Goal: Information Seeking & Learning: Learn about a topic

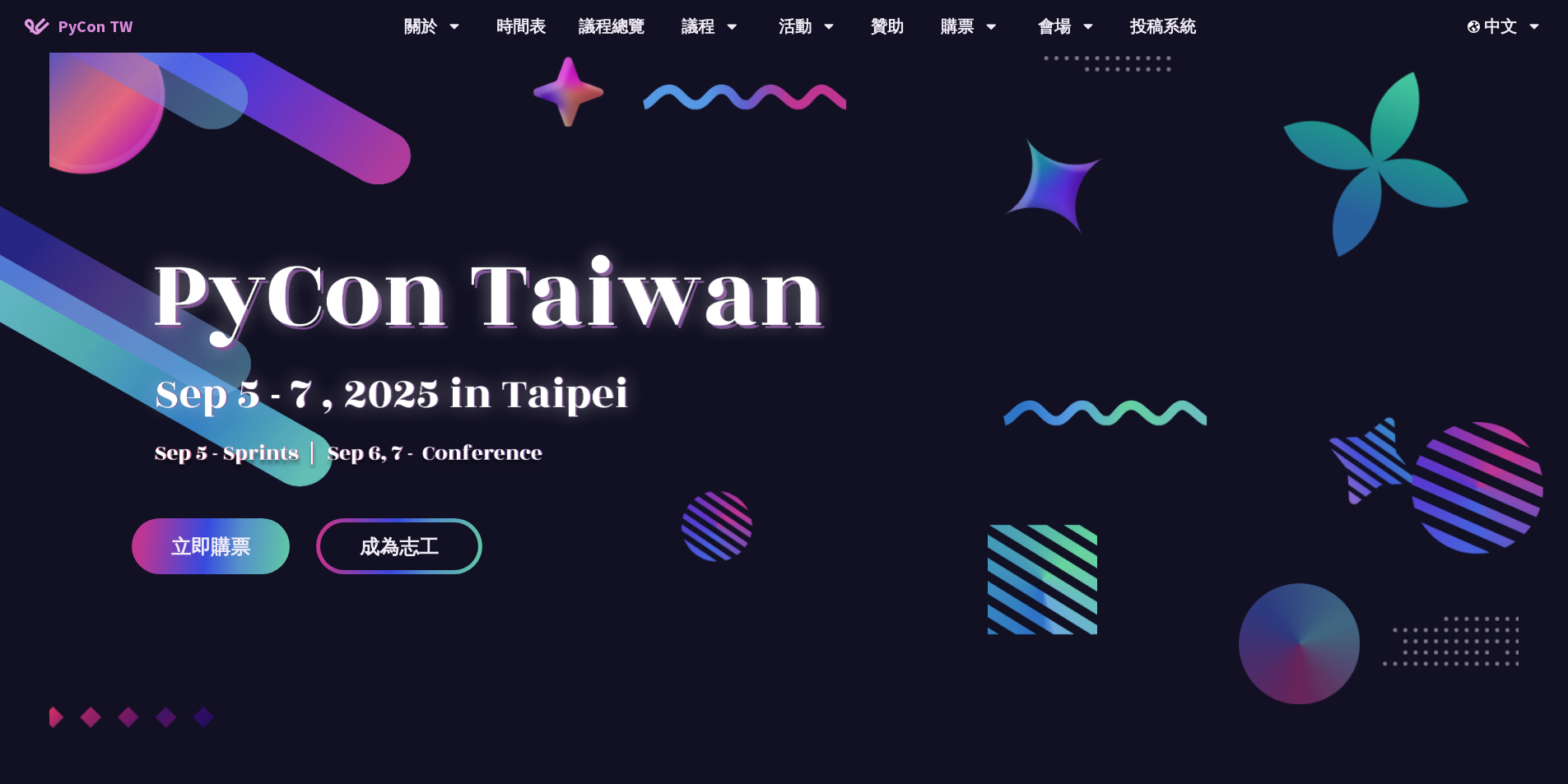
click at [597, 11] on link "議程總覽" at bounding box center [611, 26] width 99 height 53
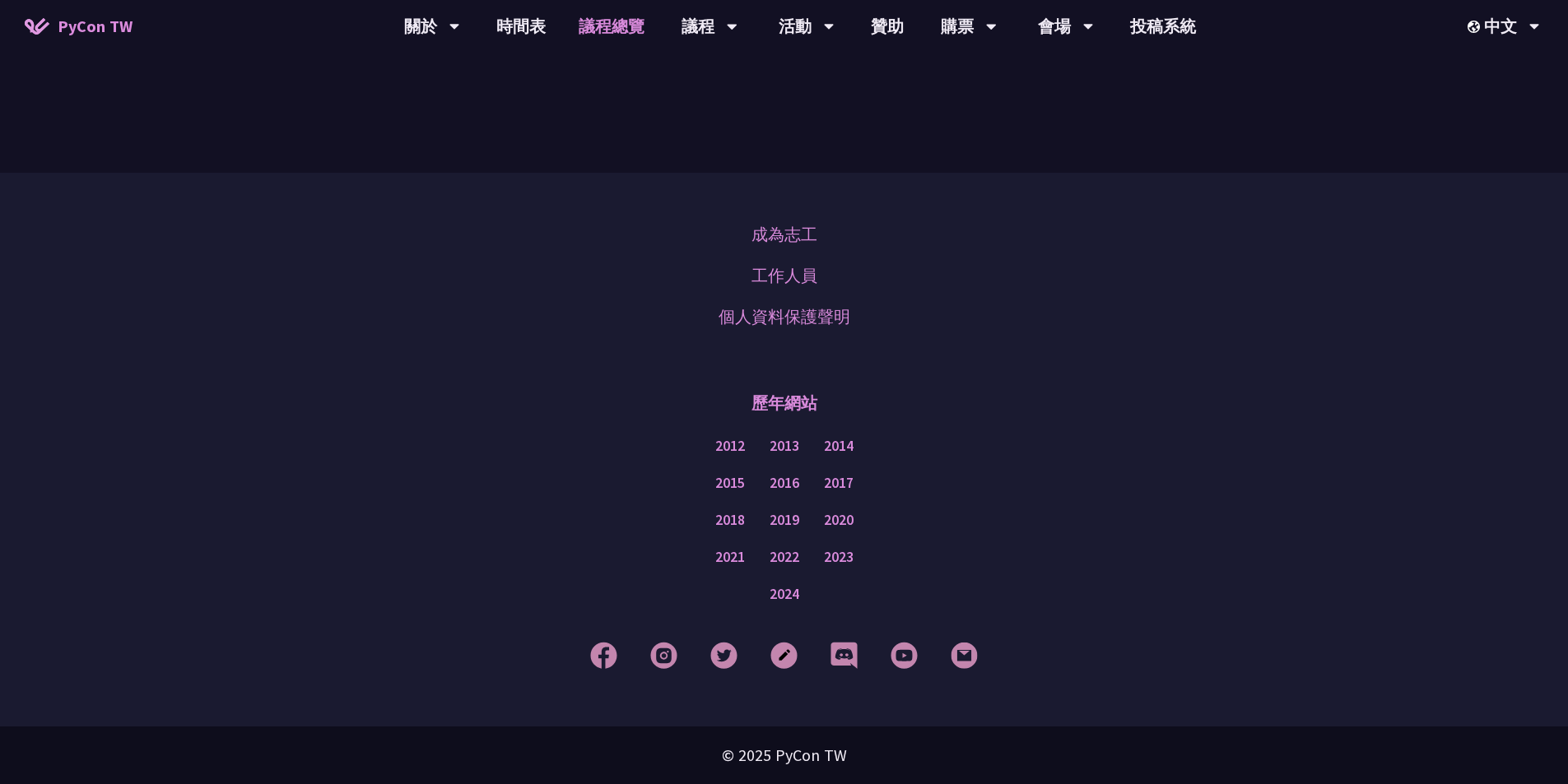
scroll to position [1591, 0]
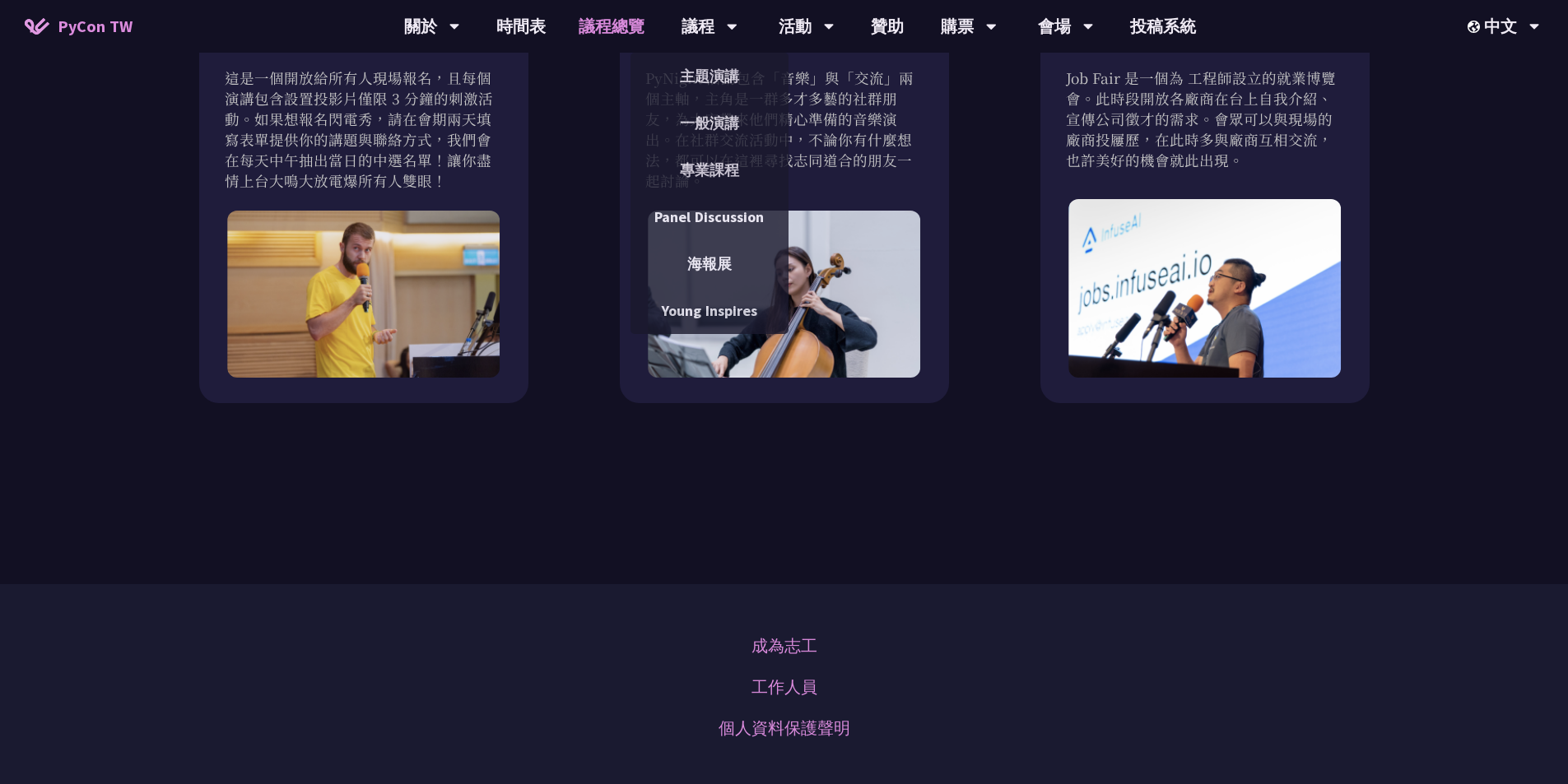
click at [714, 26] on div "議程" at bounding box center [710, 26] width 56 height 53
click at [708, 111] on link "一般演講" at bounding box center [709, 122] width 158 height 38
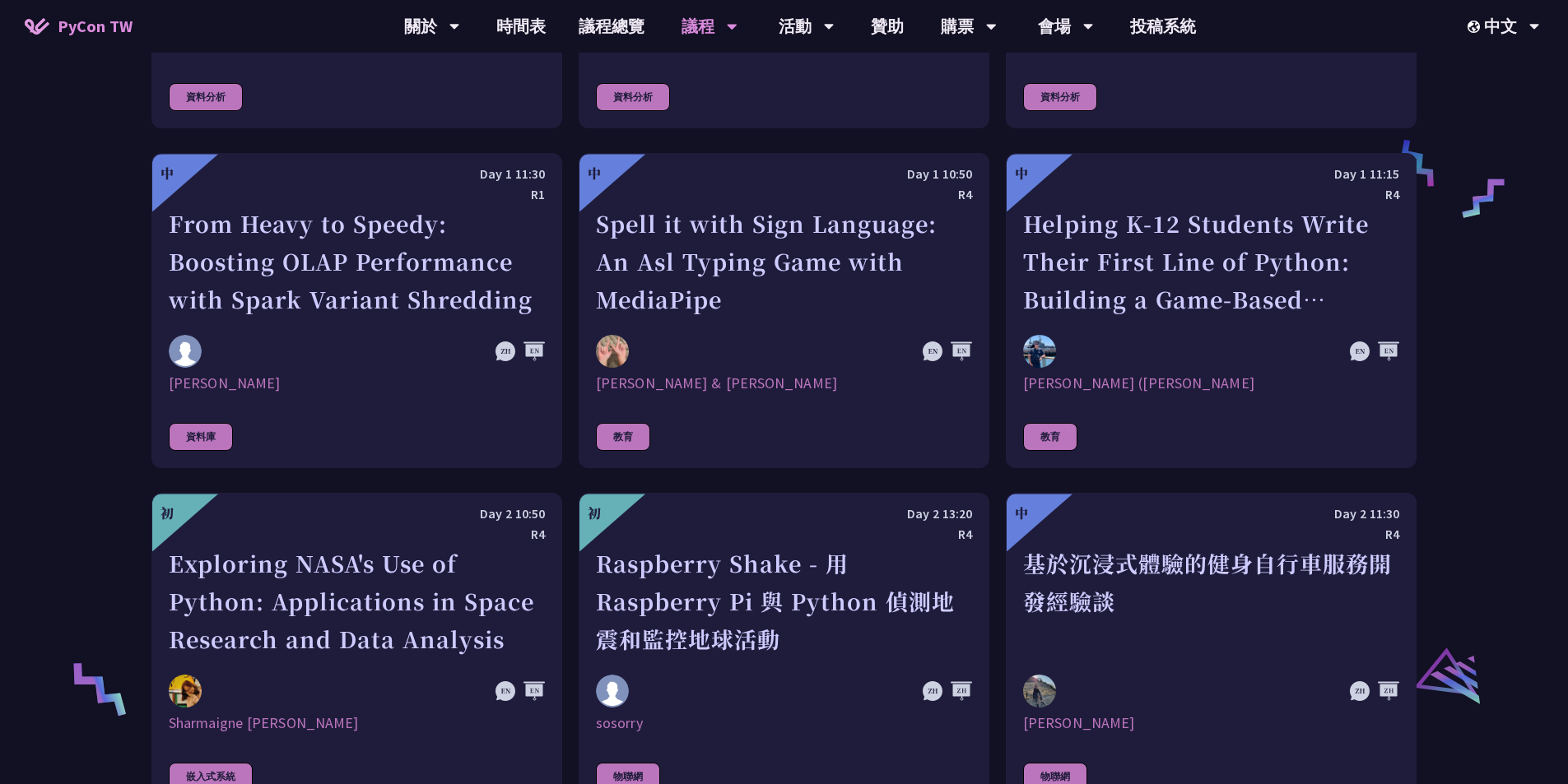
scroll to position [3291, 0]
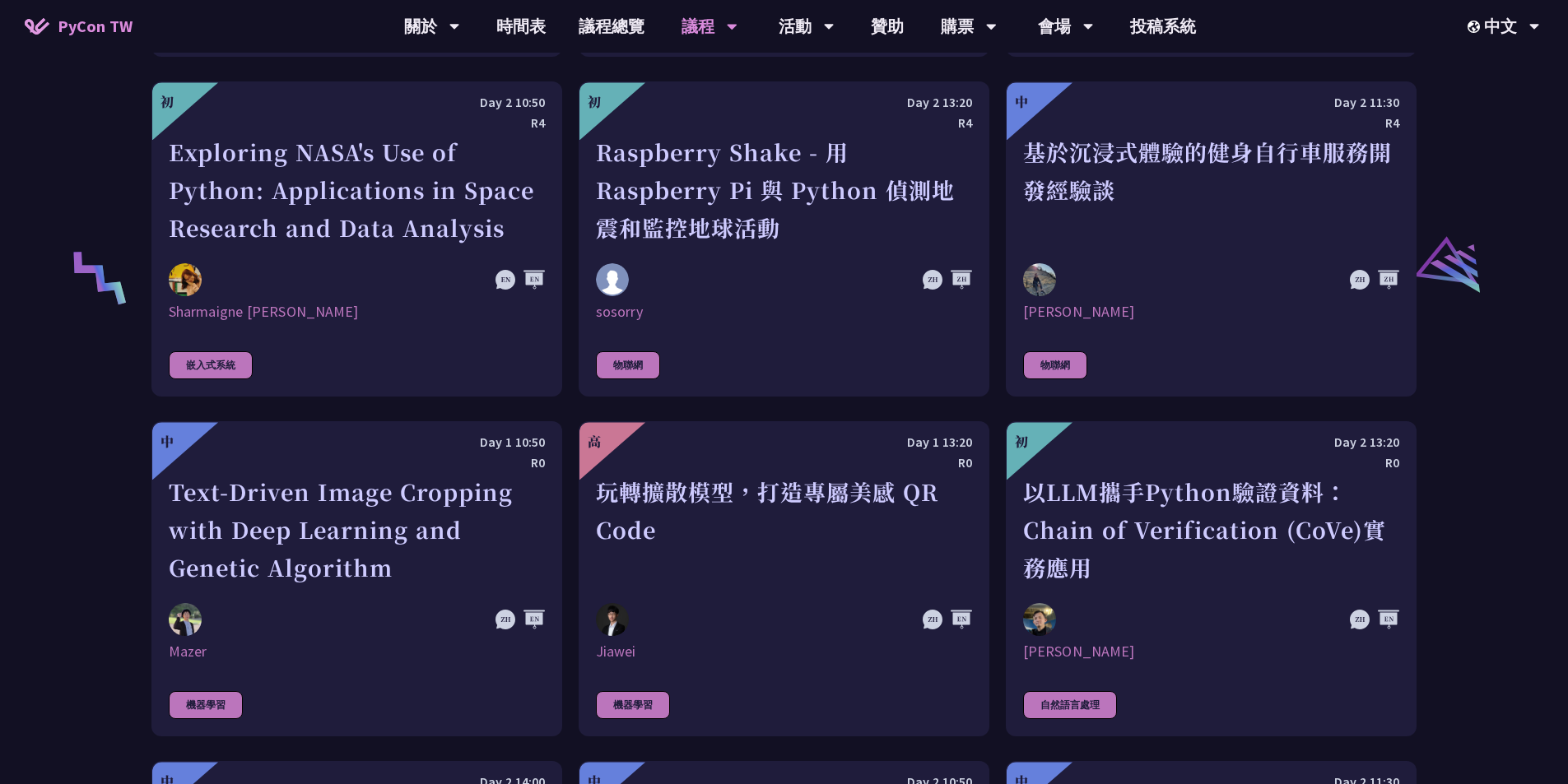
click at [384, 208] on div "Exploring NASA's Use of Python: Applications in Space Research and Data Analysis" at bounding box center [357, 190] width 376 height 114
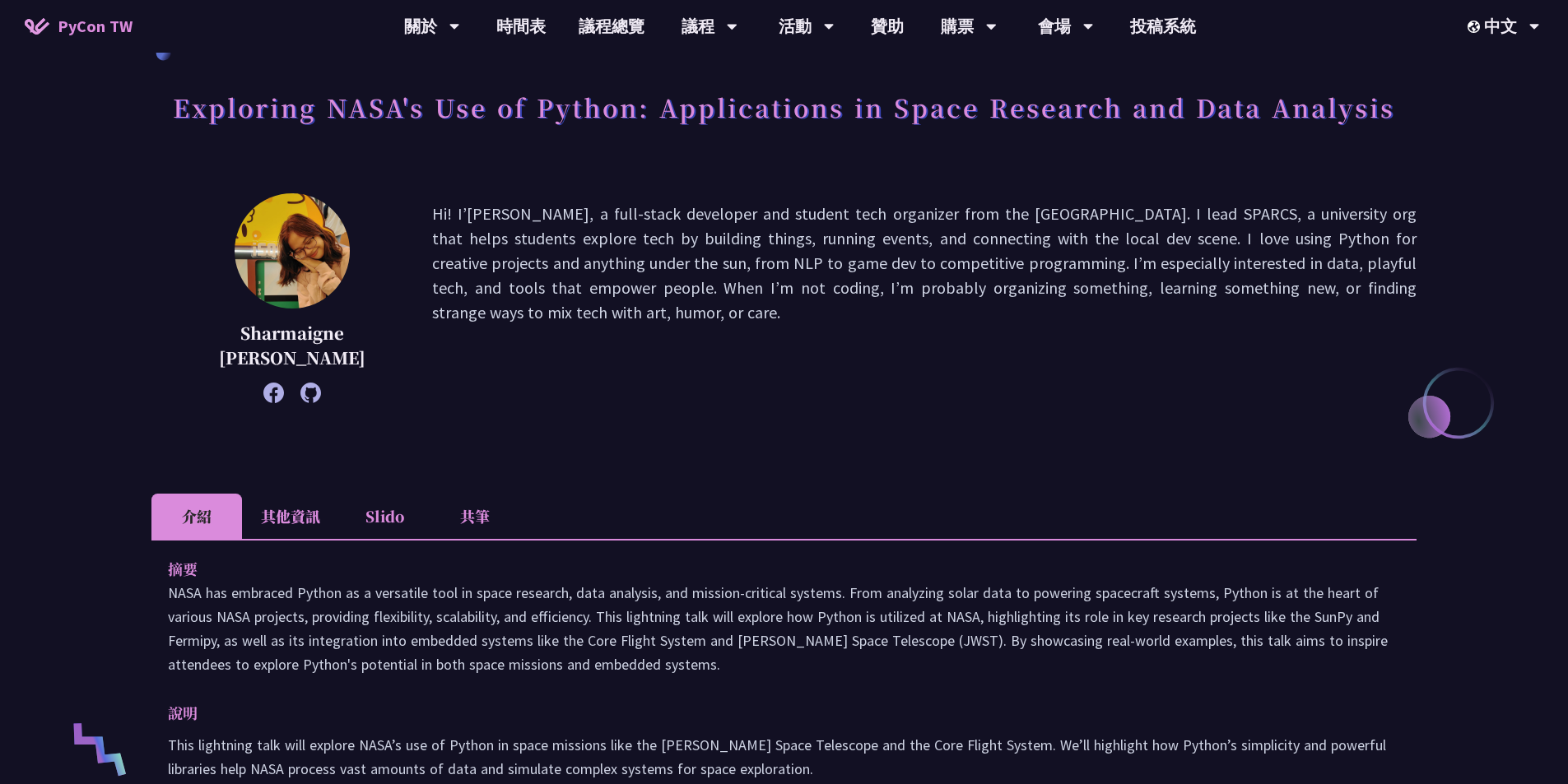
scroll to position [412, 0]
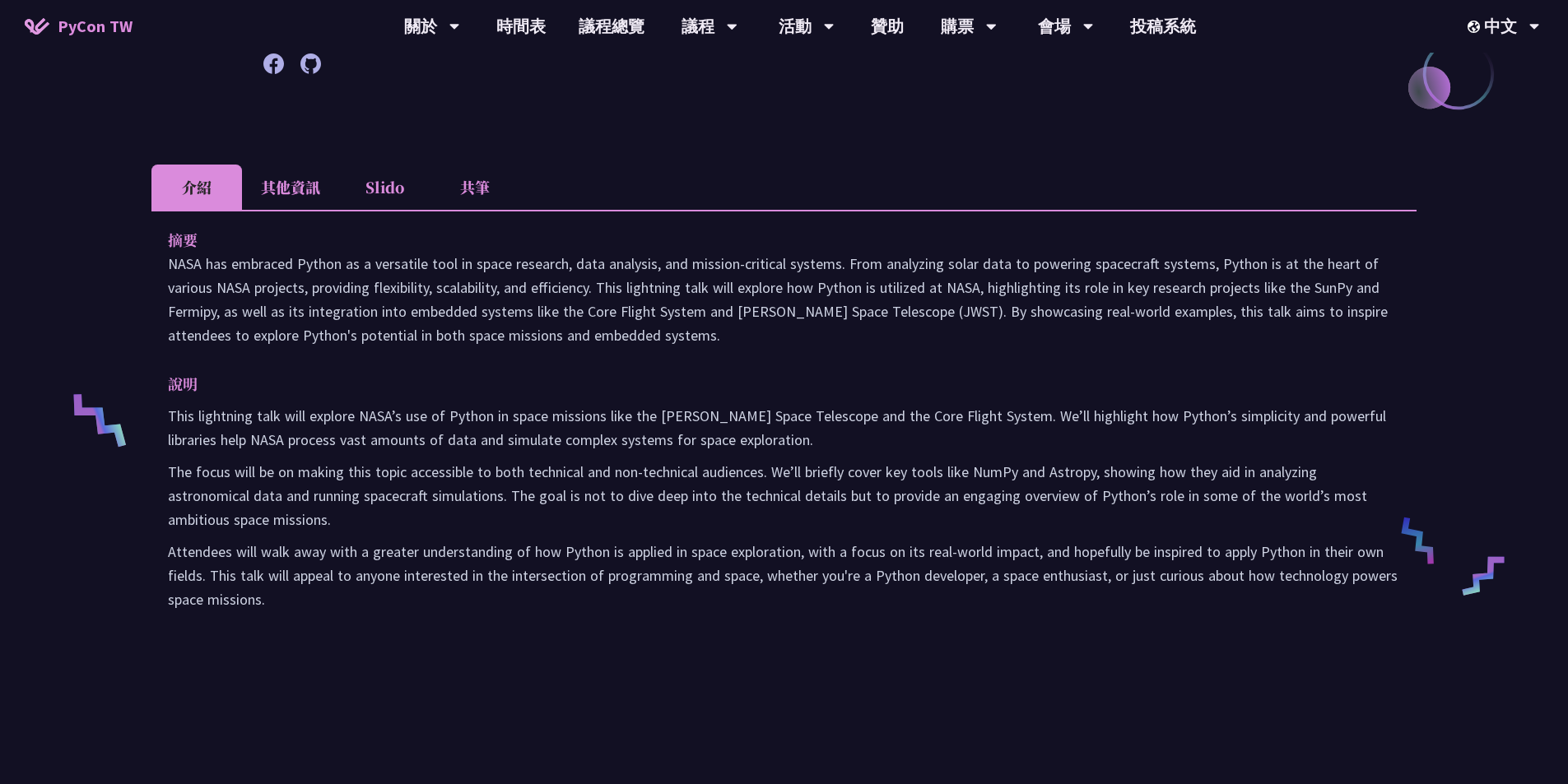
click at [293, 193] on li "其他資訊" at bounding box center [290, 187] width 97 height 45
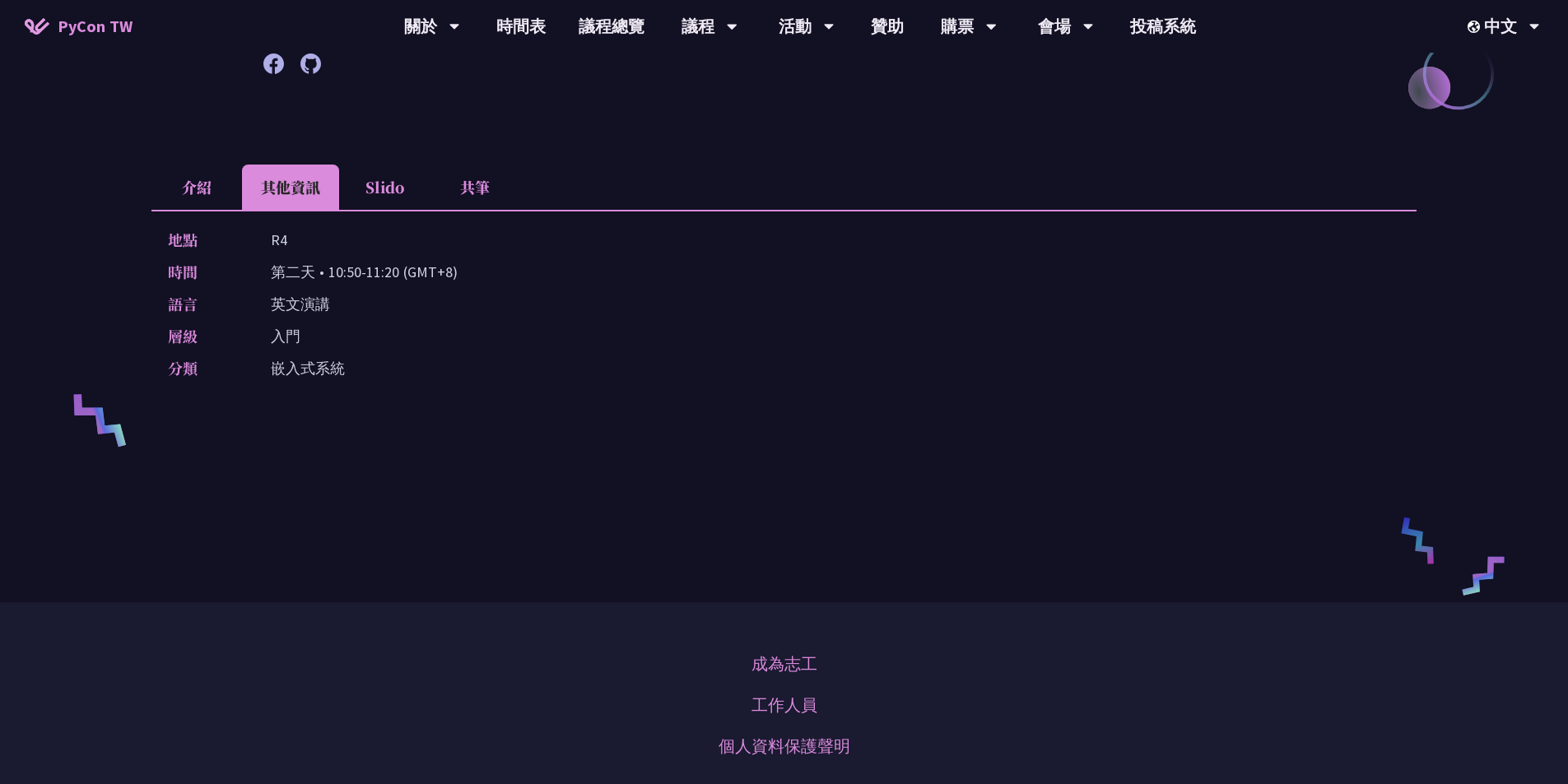
click at [178, 188] on li "介紹" at bounding box center [196, 187] width 91 height 45
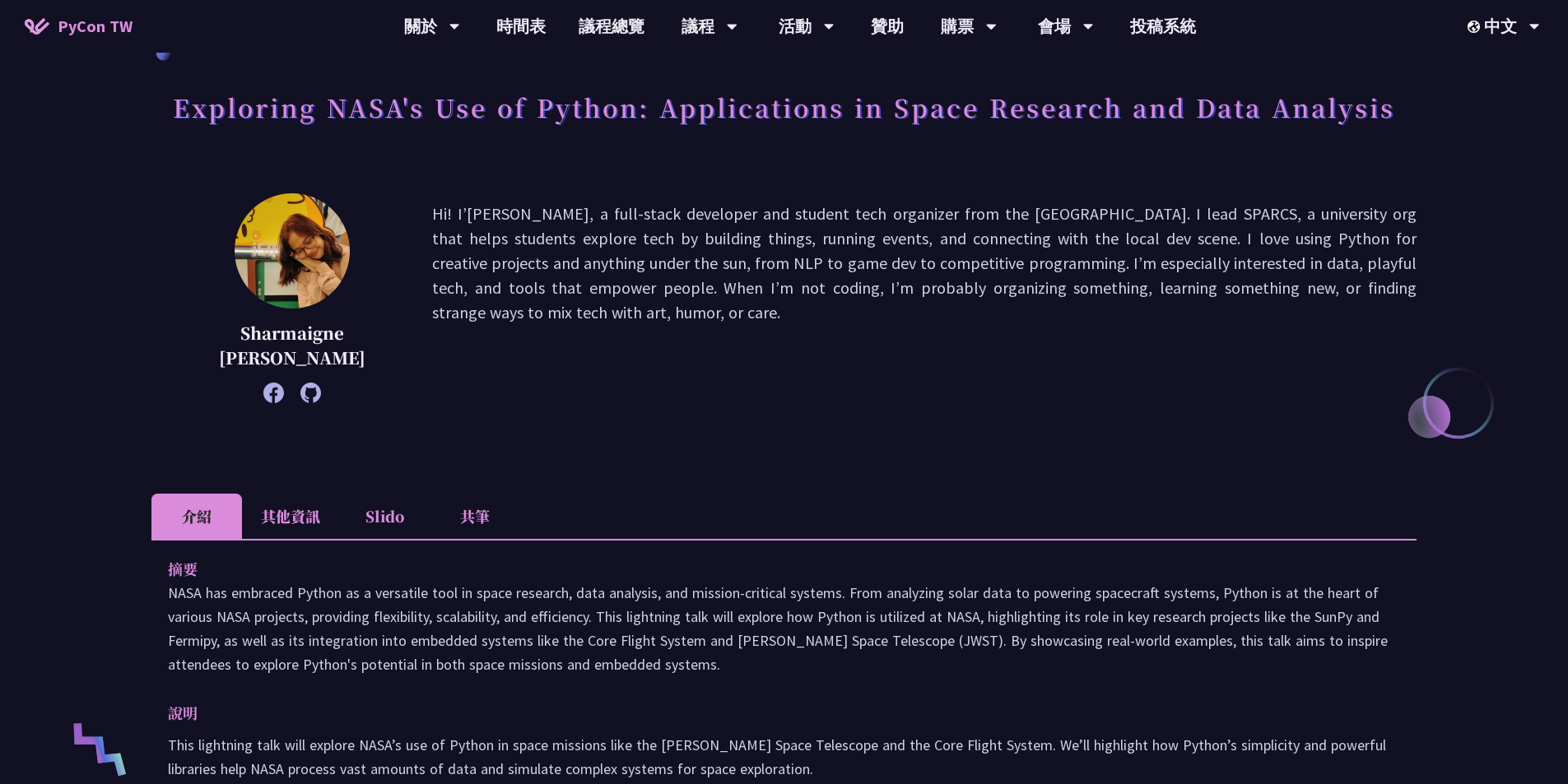
scroll to position [0, 0]
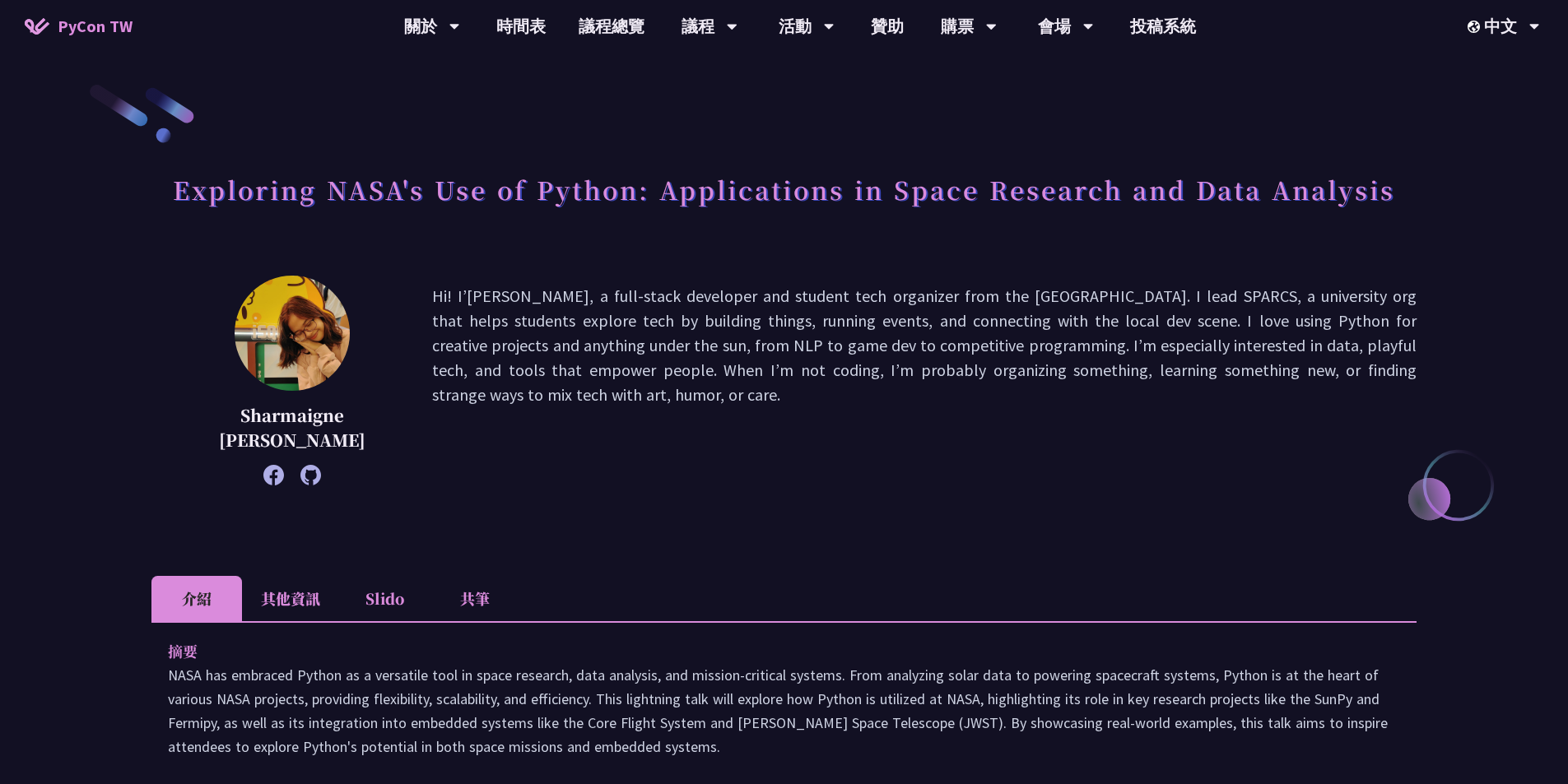
click at [319, 314] on img at bounding box center [292, 333] width 115 height 115
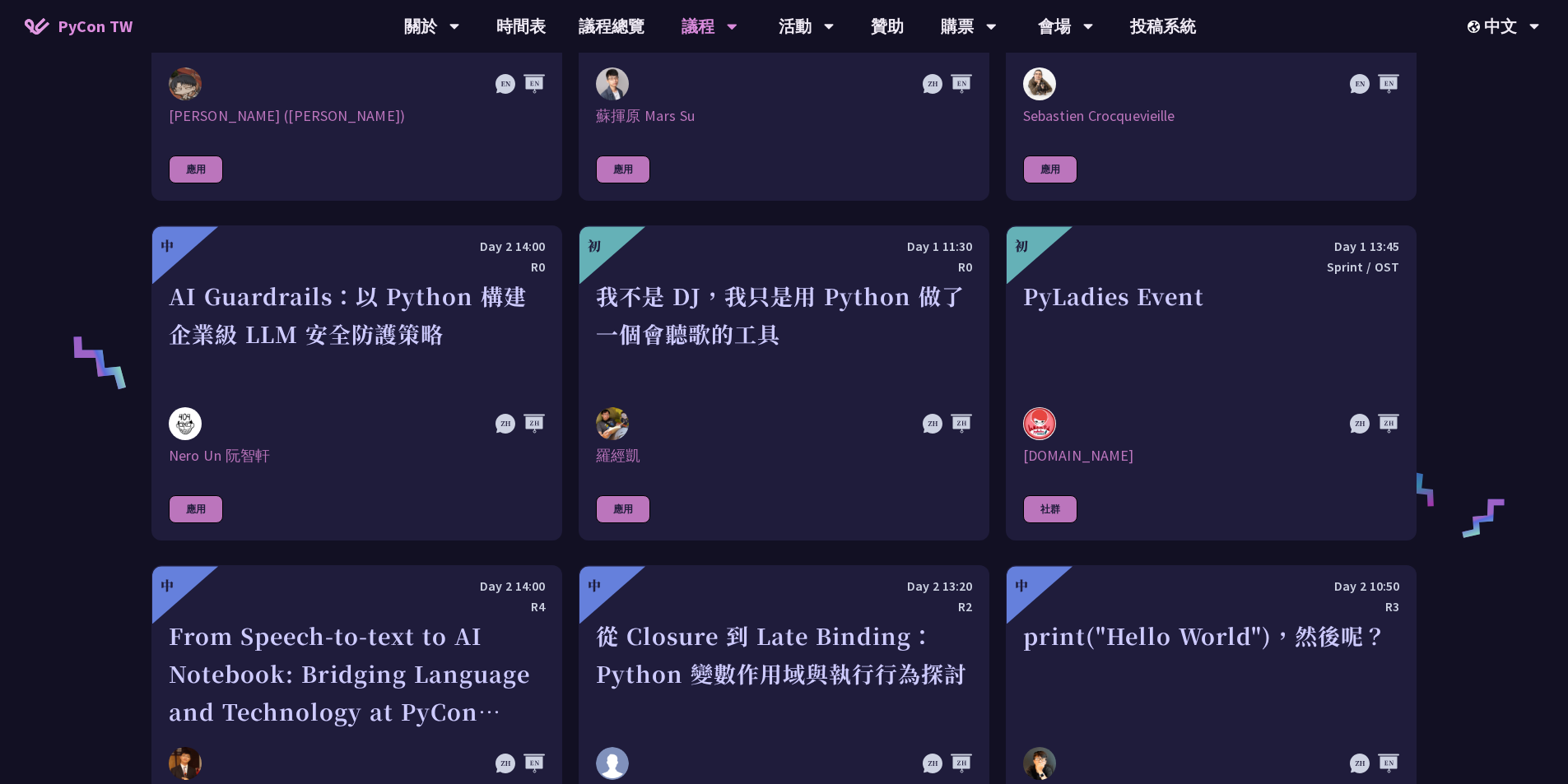
scroll to position [1665, 0]
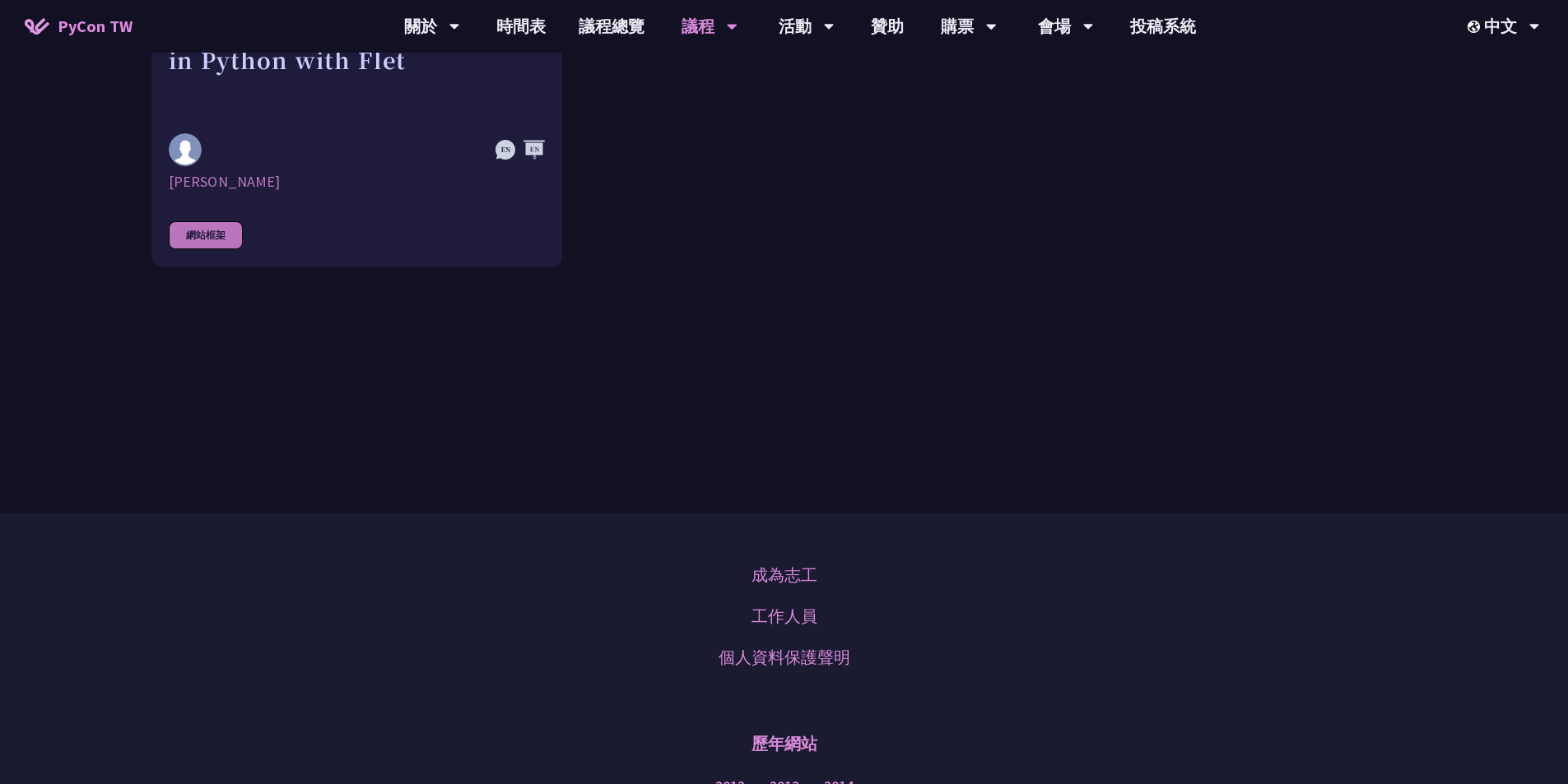
scroll to position [5442, 0]
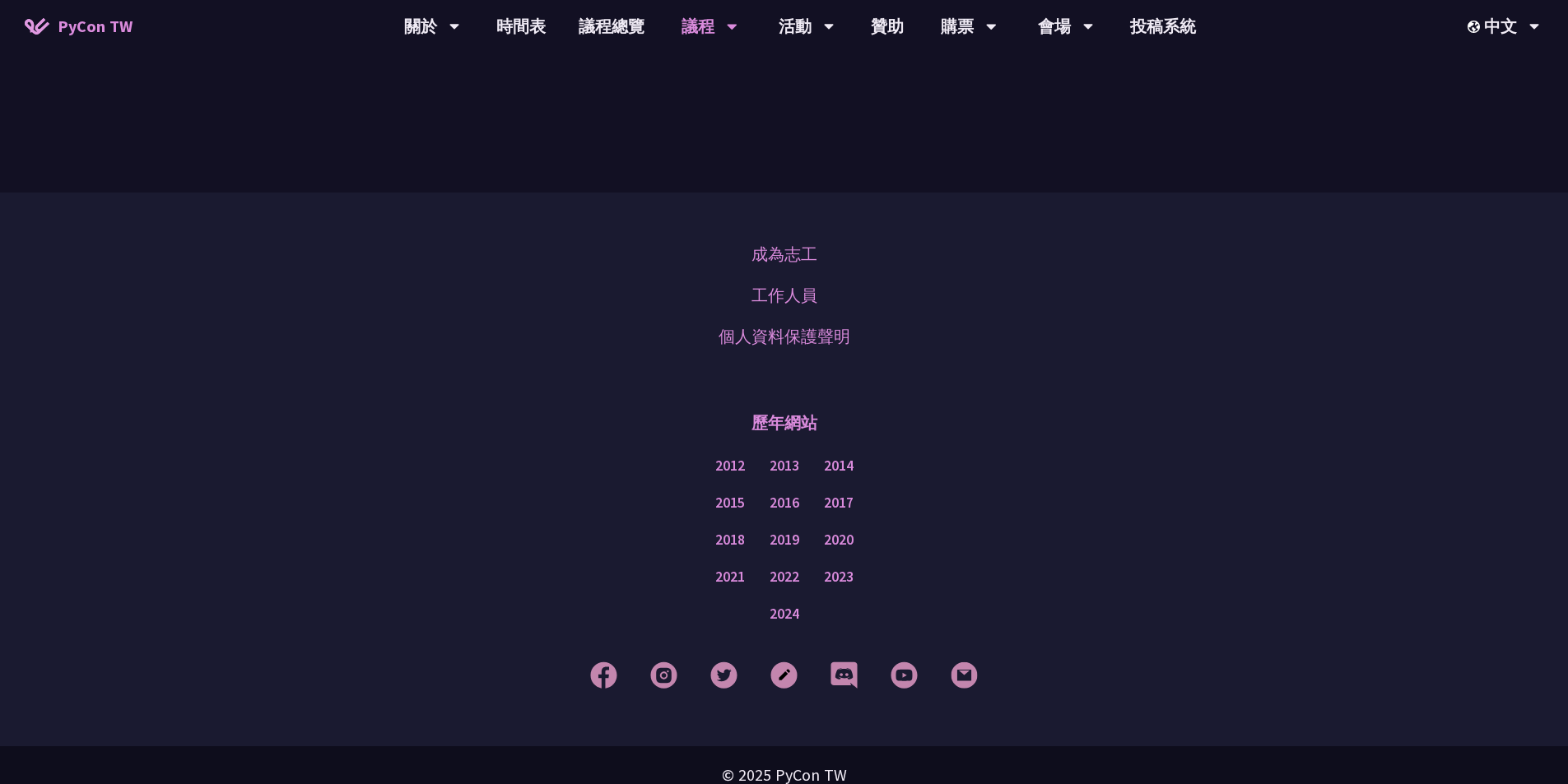
click at [745, 560] on div "2021 2022 2023" at bounding box center [783, 576] width 1485 height 37
click at [739, 567] on link "2021" at bounding box center [729, 577] width 30 height 20
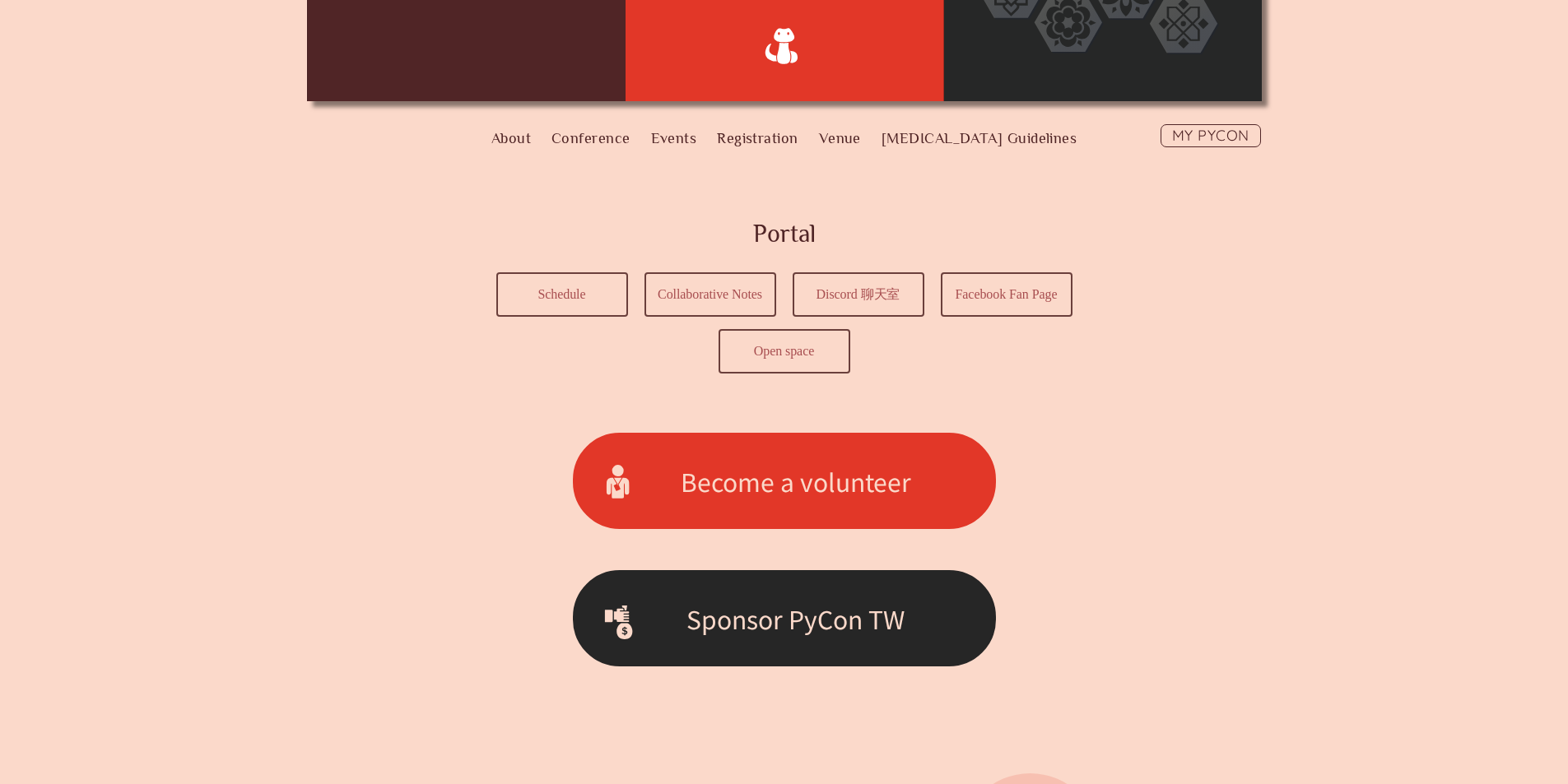
scroll to position [82, 0]
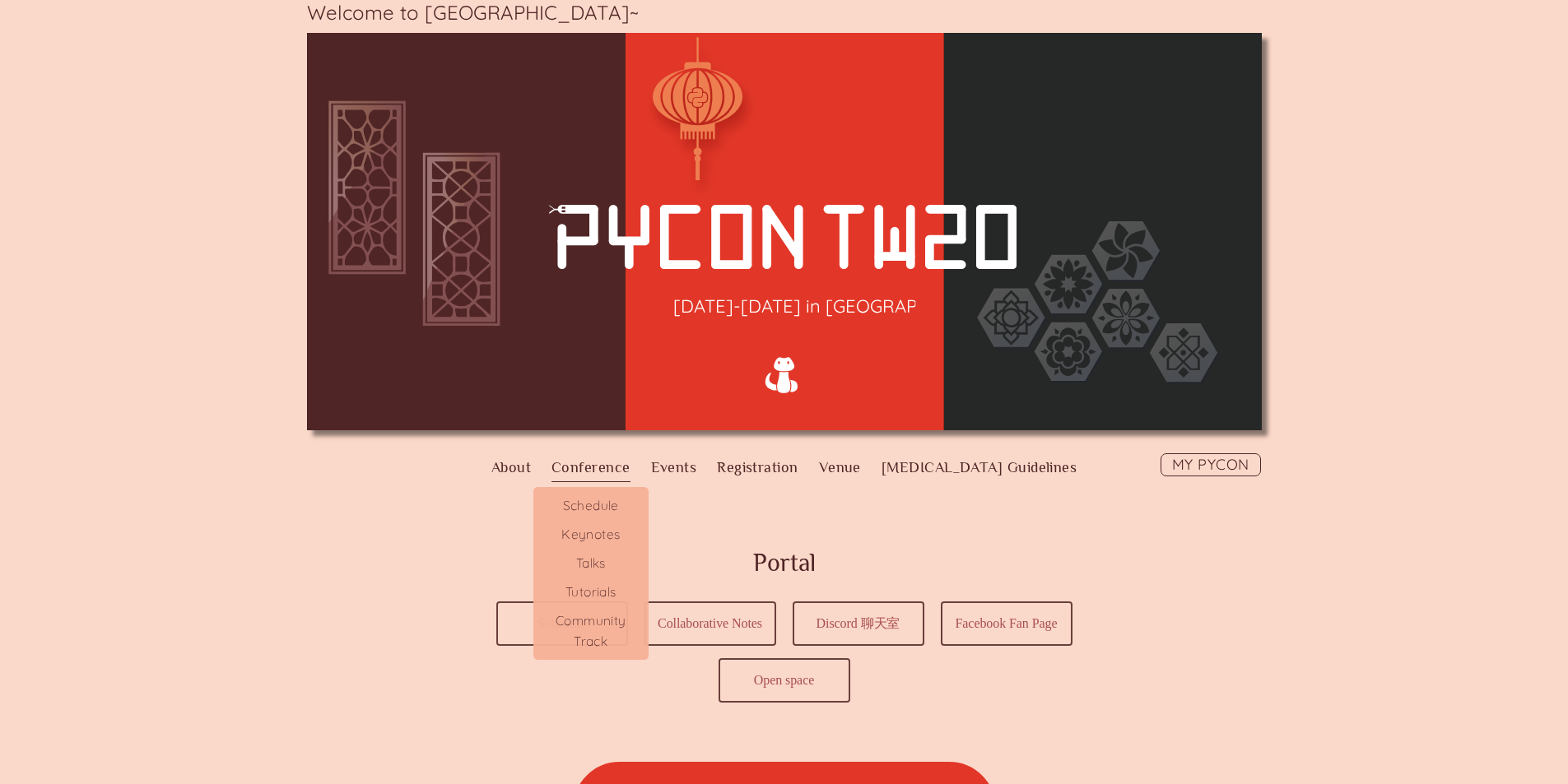
click at [630, 464] on label "Conference" at bounding box center [591, 468] width 79 height 29
click at [0, 0] on input "Conference" at bounding box center [0, 0] width 0 height 0
click at [629, 561] on link "Talks" at bounding box center [590, 564] width 115 height 29
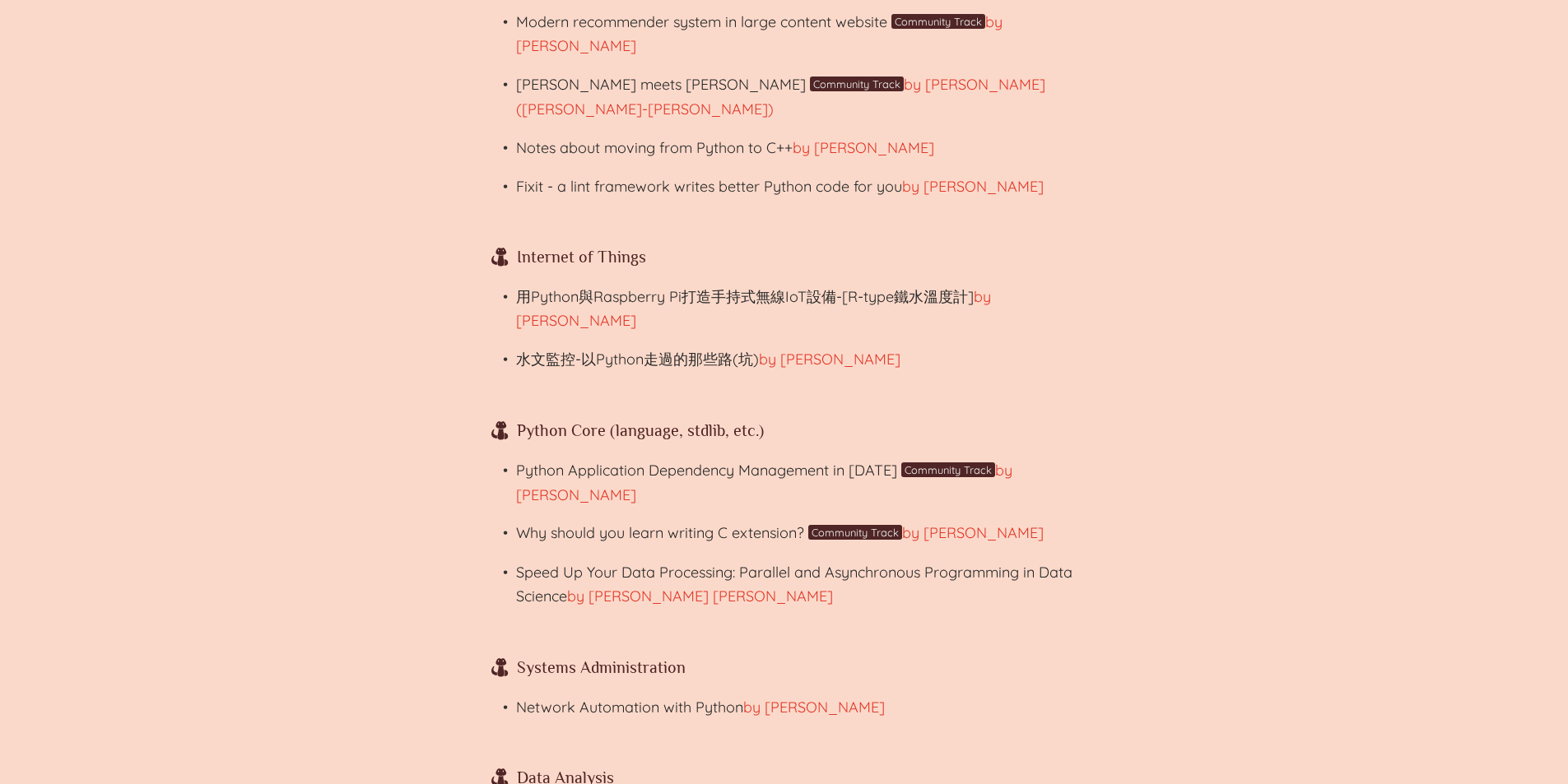
scroll to position [1646, 0]
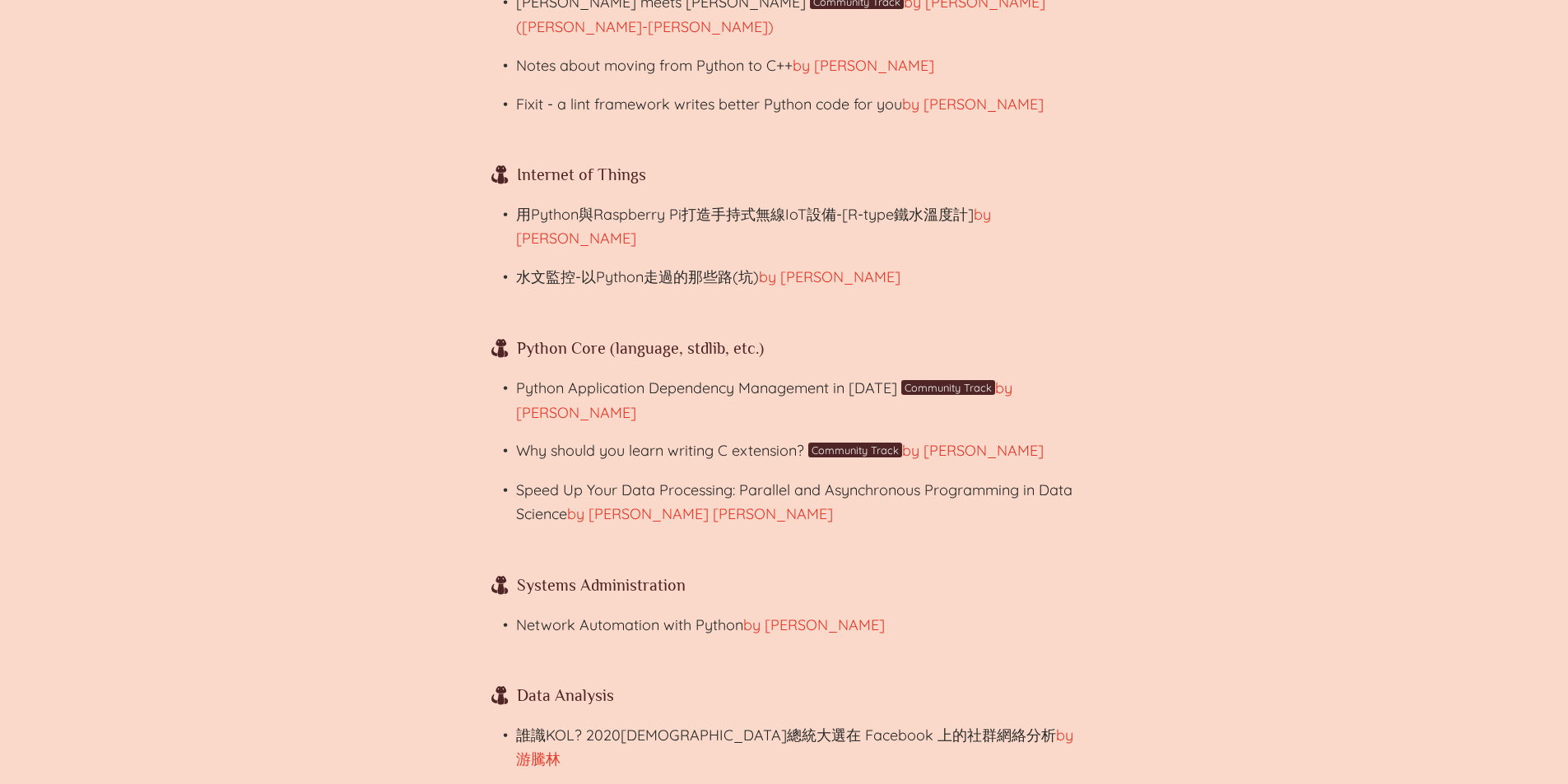
click at [628, 205] on link "用Python與Raspberry Pi打造手持式無線IoT設備-[R-type鐵水溫度計]" at bounding box center [745, 214] width 458 height 19
click at [670, 267] on link "水文監控-以Python走過的那些路(坑)" at bounding box center [637, 277] width 243 height 19
click at [647, 378] on link "Python Application Dependency Management in 2020" at bounding box center [706, 388] width 381 height 19
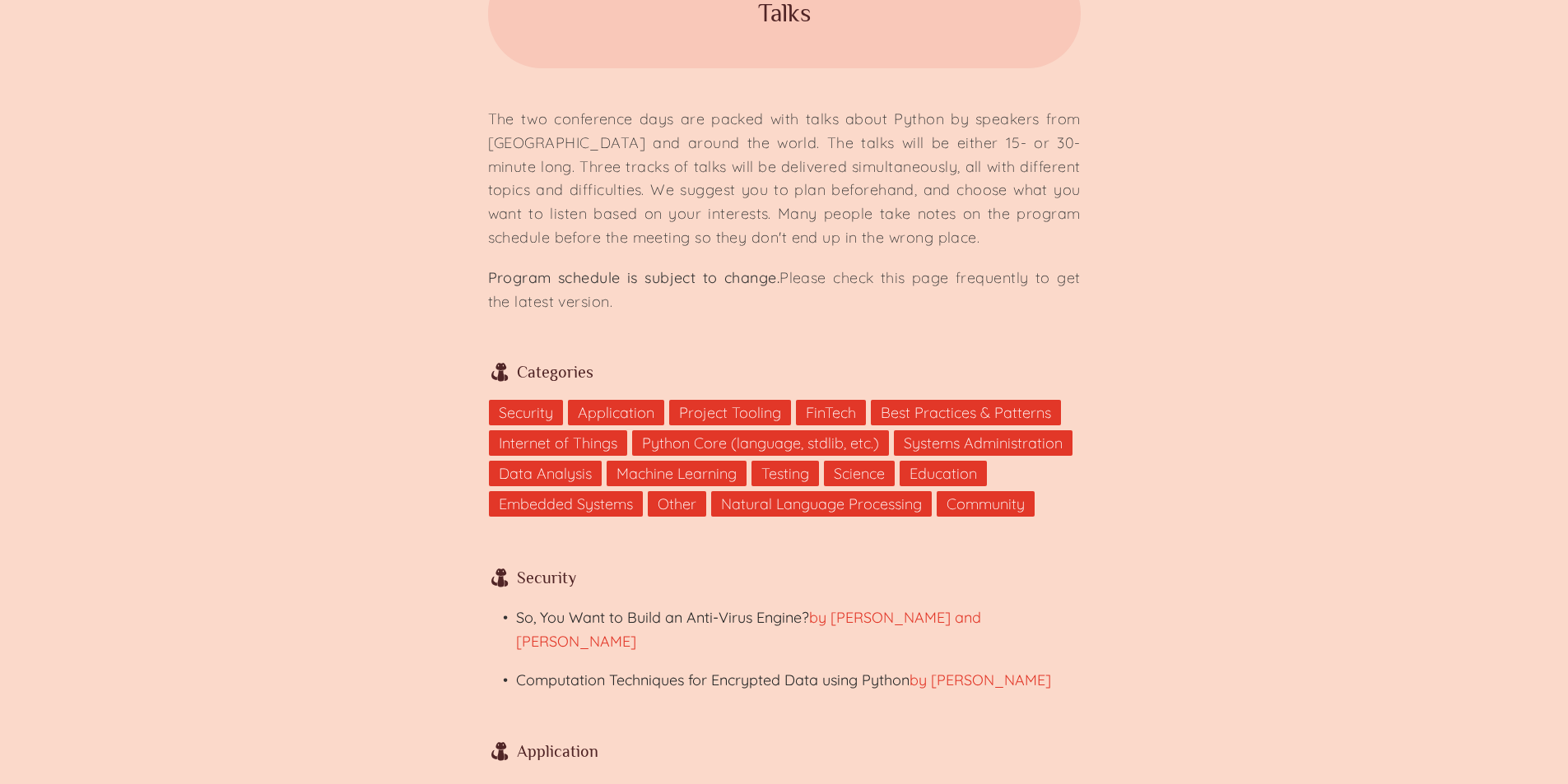
scroll to position [0, 0]
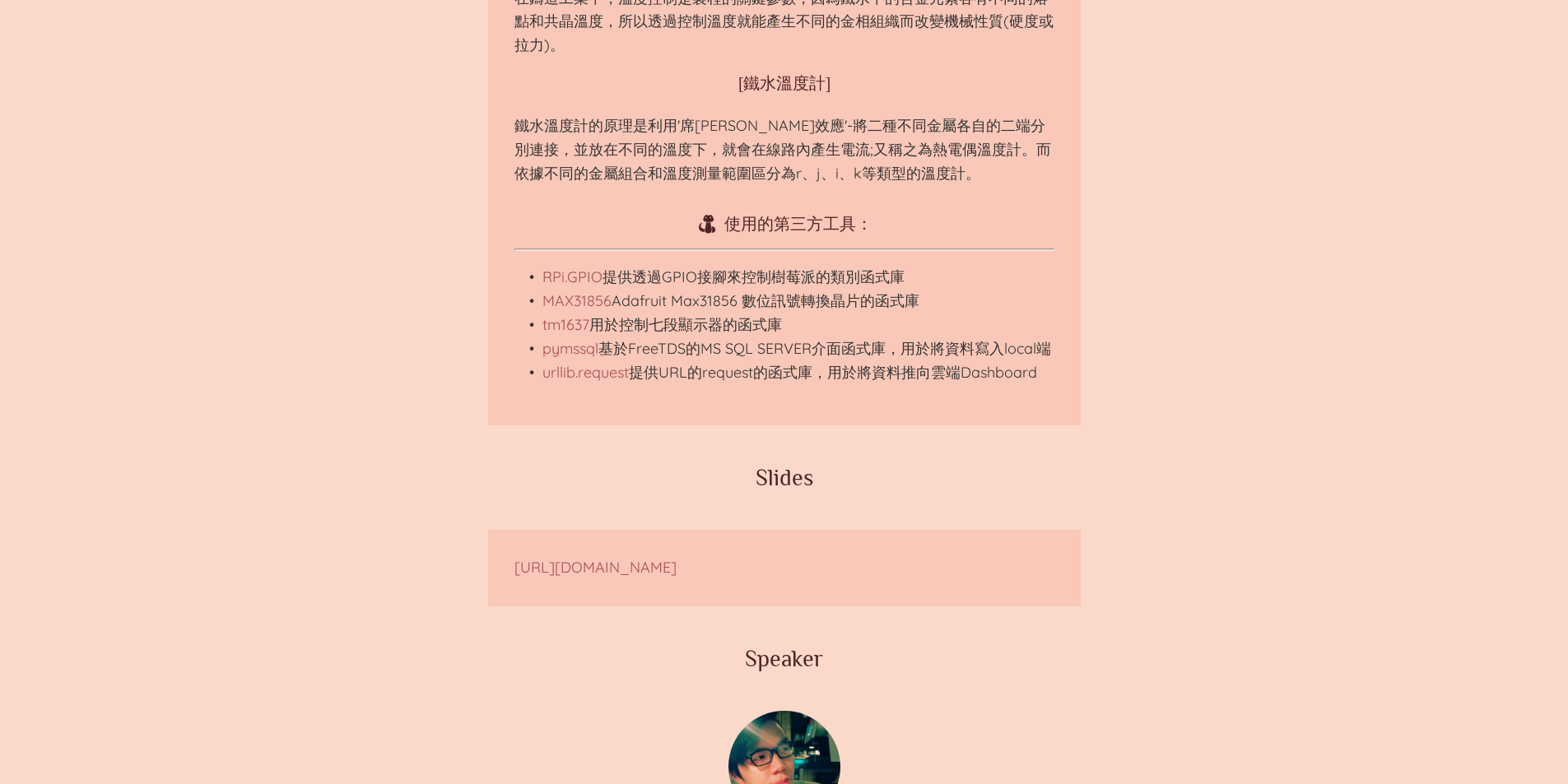
scroll to position [1564, 0]
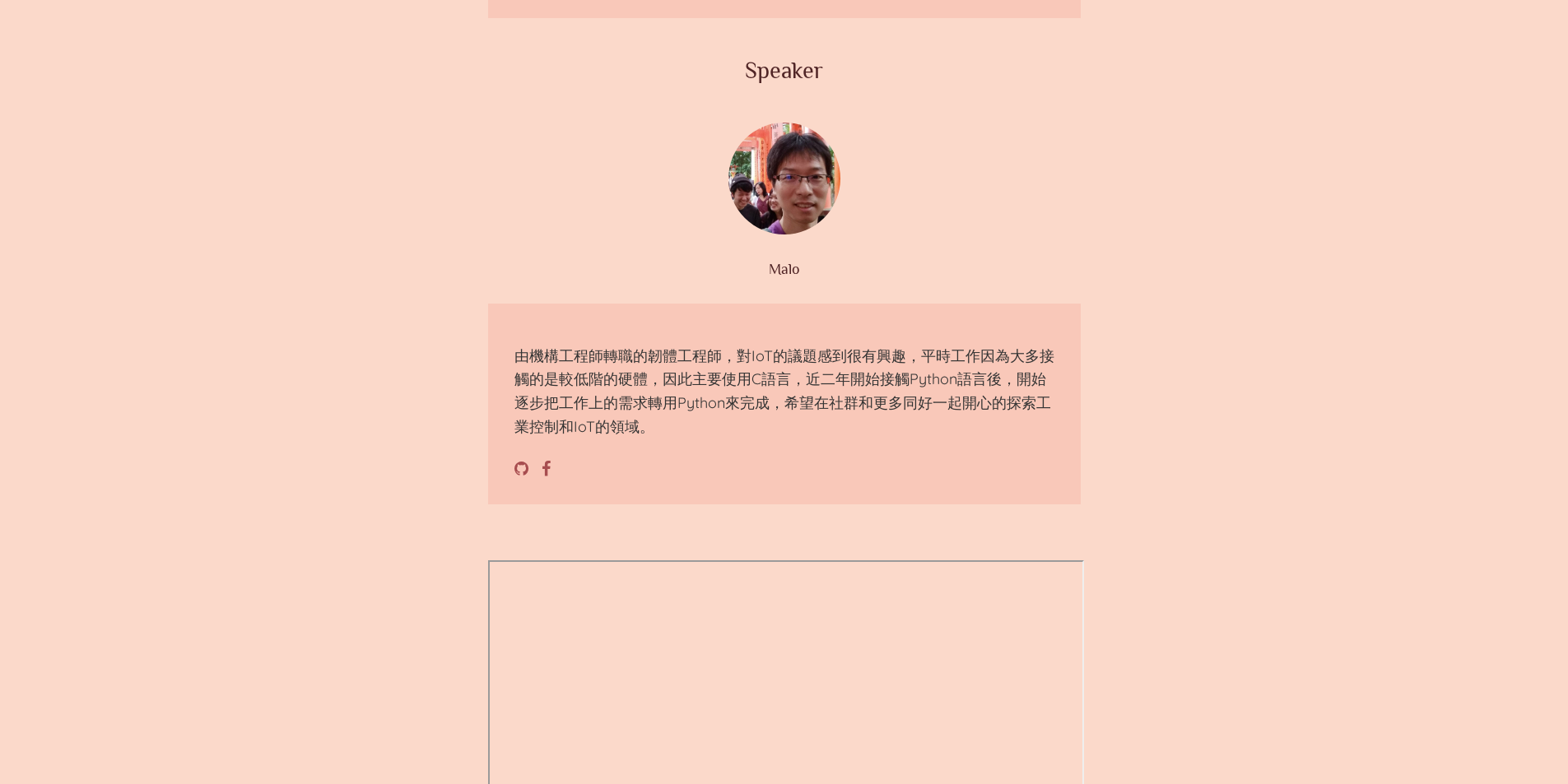
scroll to position [1399, 0]
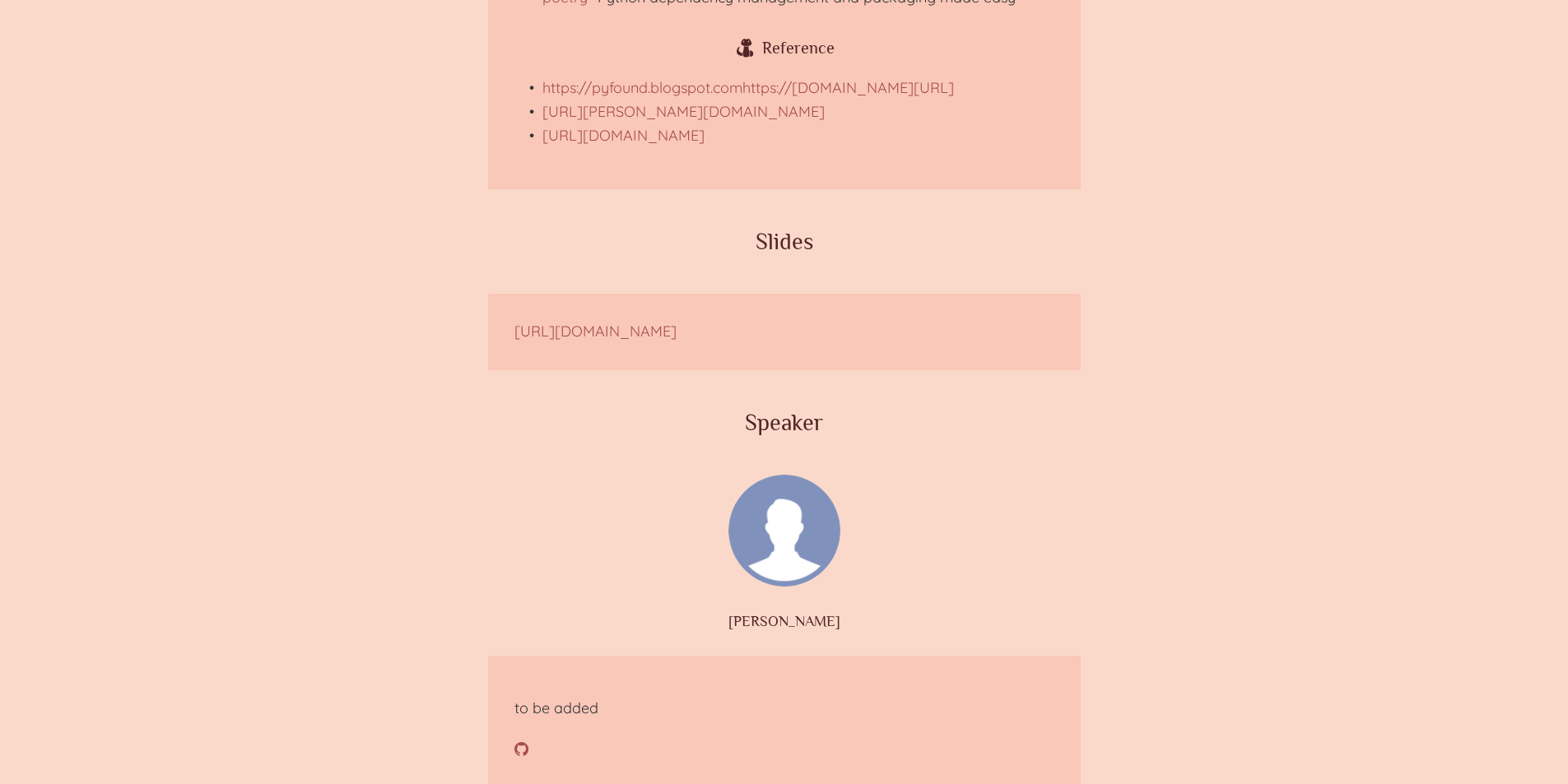
scroll to position [1564, 0]
